Goal: Find specific page/section: Find specific page/section

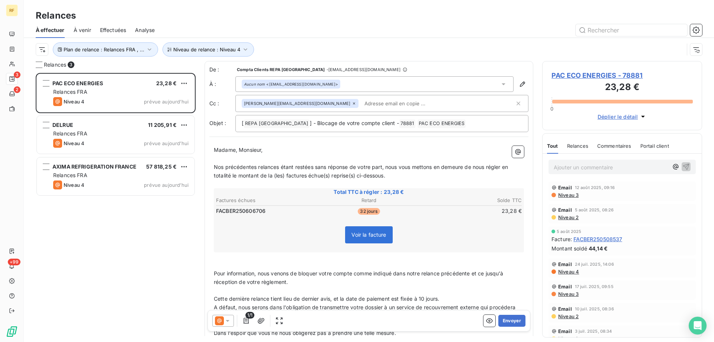
scroll to position [6, 6]
click at [506, 322] on button "Envoyer" at bounding box center [511, 321] width 27 height 12
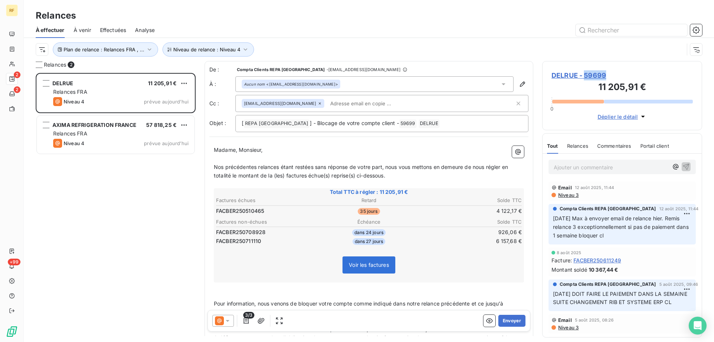
drag, startPoint x: 619, startPoint y: 72, endPoint x: 585, endPoint y: 75, distance: 33.6
click at [585, 75] on span "DELRUE - 59699" at bounding box center [621, 75] width 141 height 10
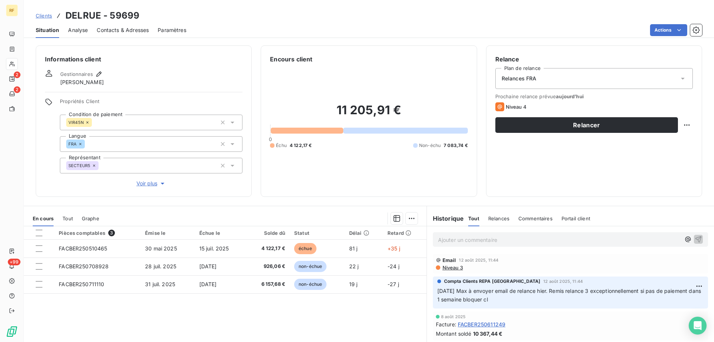
click at [133, 14] on h3 "DELRUE - 59699" at bounding box center [102, 15] width 74 height 13
copy h3 "59699"
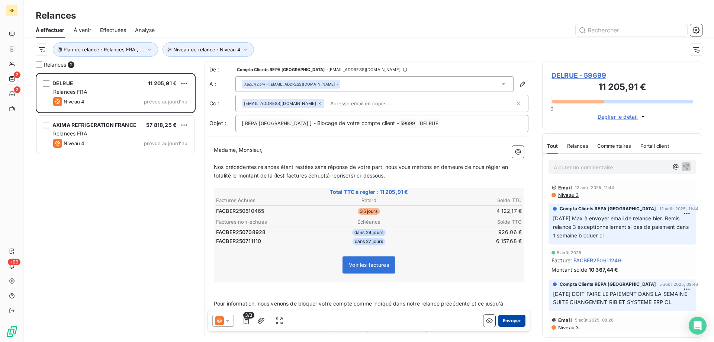
click at [506, 319] on button "Envoyer" at bounding box center [511, 321] width 27 height 12
